Goal: Check status: Check status

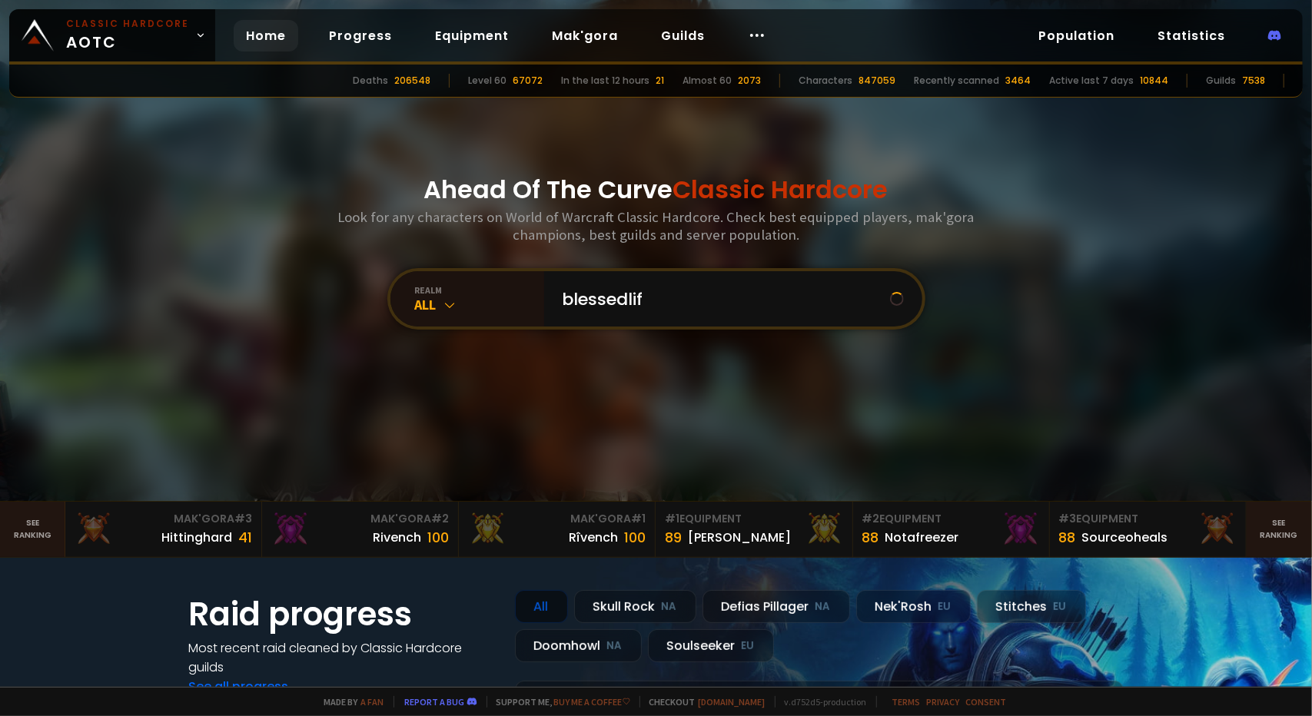
type input "blessedlife"
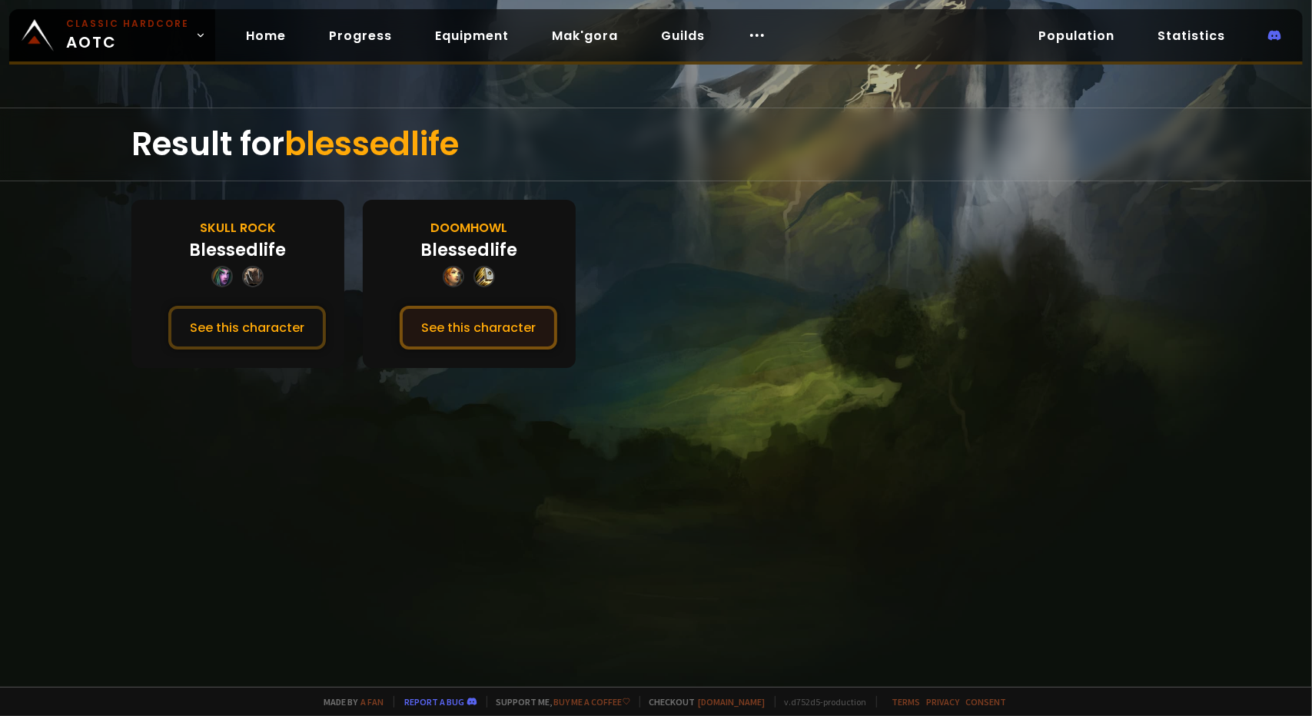
click at [474, 341] on button "See this character" at bounding box center [479, 328] width 158 height 44
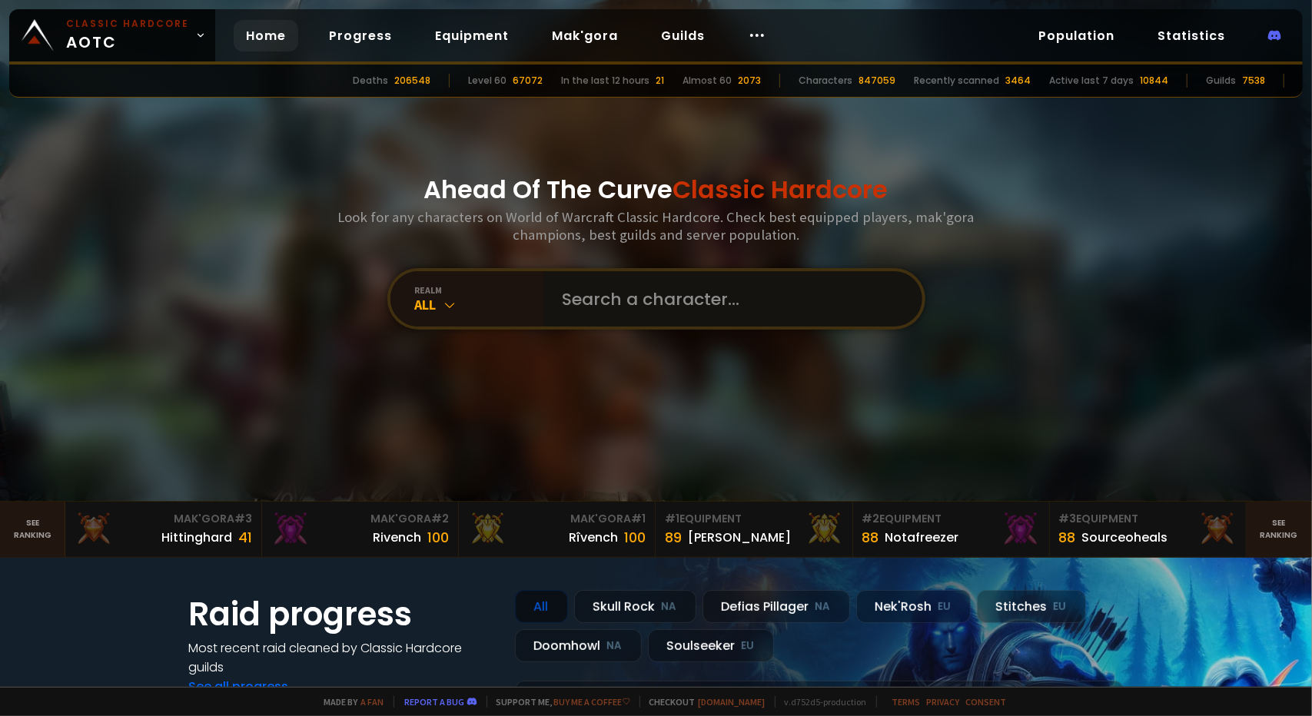
click at [666, 288] on input "text" at bounding box center [728, 298] width 350 height 55
type input "pablodced"
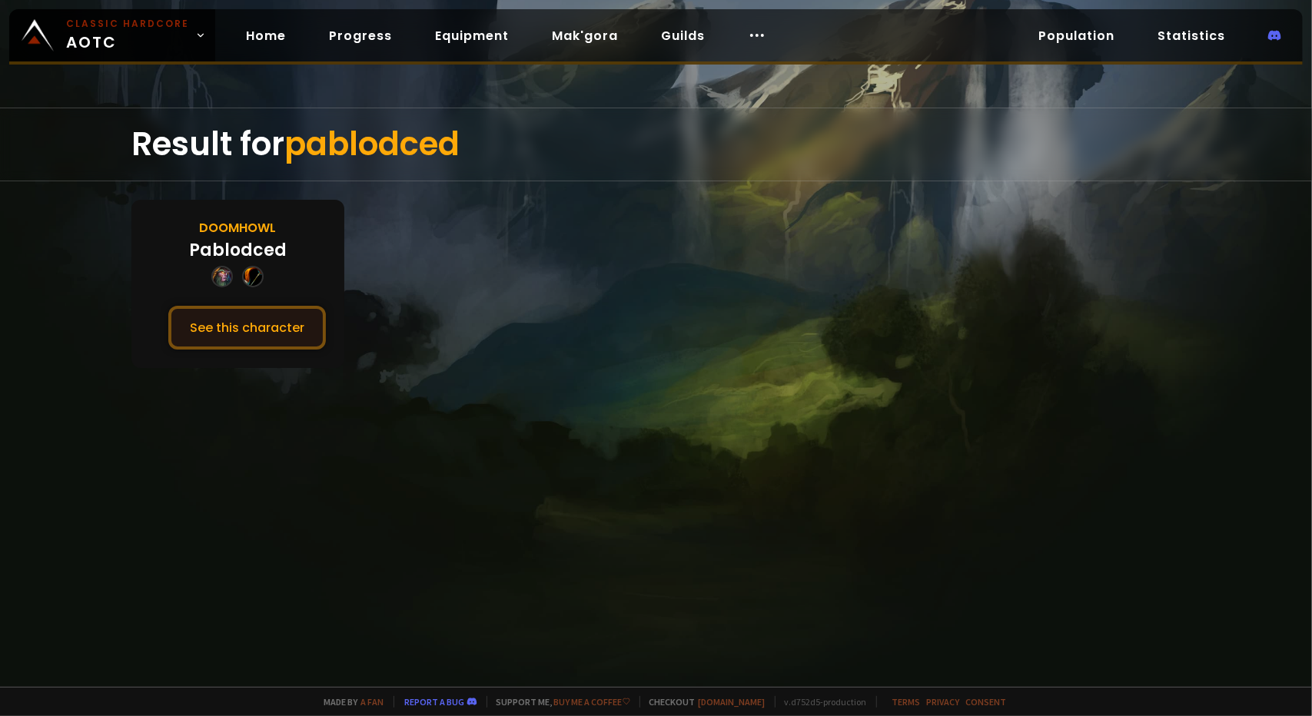
click at [253, 321] on button "See this character" at bounding box center [247, 328] width 158 height 44
